Goal: Task Accomplishment & Management: Manage account settings

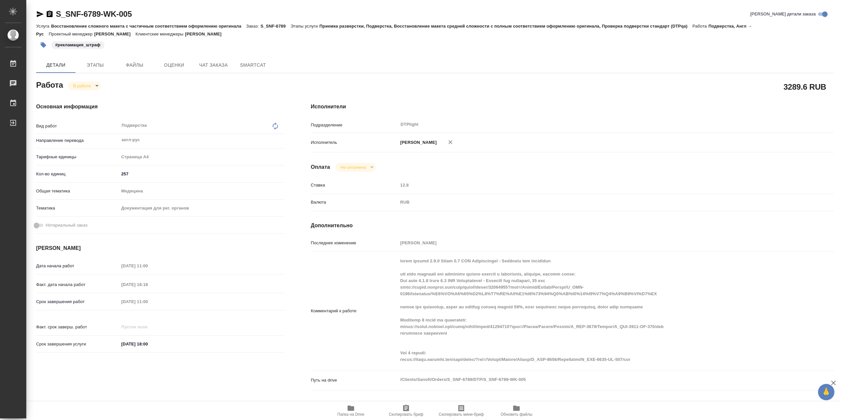
click at [360, 406] on span "Папка на Drive" at bounding box center [350, 411] width 47 height 12
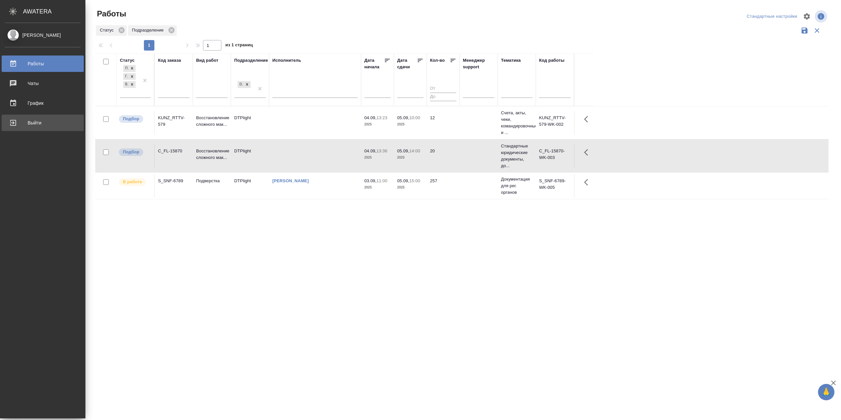
click at [16, 125] on div "Выйти" at bounding box center [43, 123] width 76 height 10
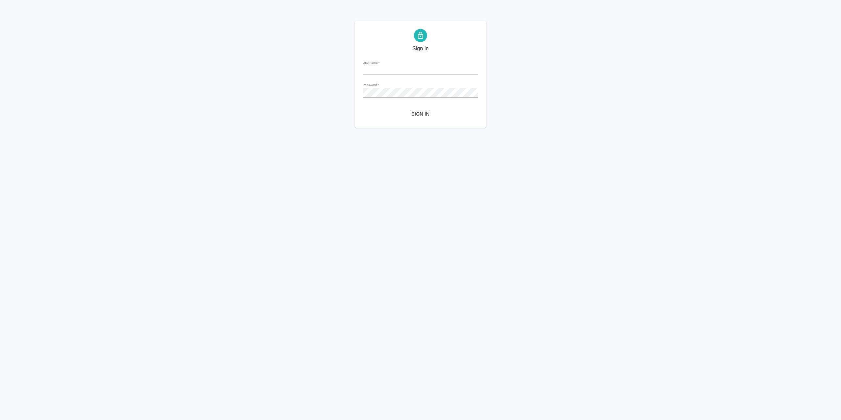
type input "r.sarkhatov@awatera.com"
click at [427, 117] on span "Sign in" at bounding box center [420, 114] width 105 height 8
